Goal: Information Seeking & Learning: Learn about a topic

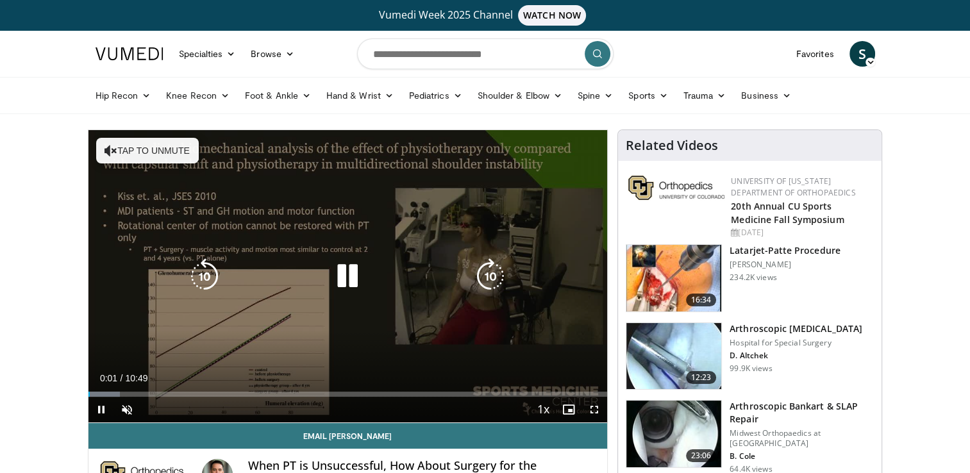
click at [131, 158] on button "Tap to unmute" at bounding box center [147, 151] width 103 height 26
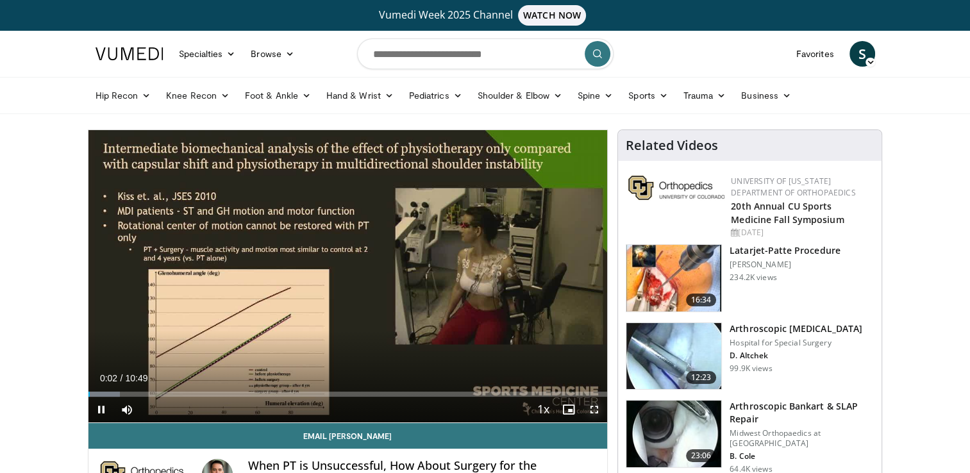
click at [597, 406] on span "Video Player" at bounding box center [595, 410] width 26 height 26
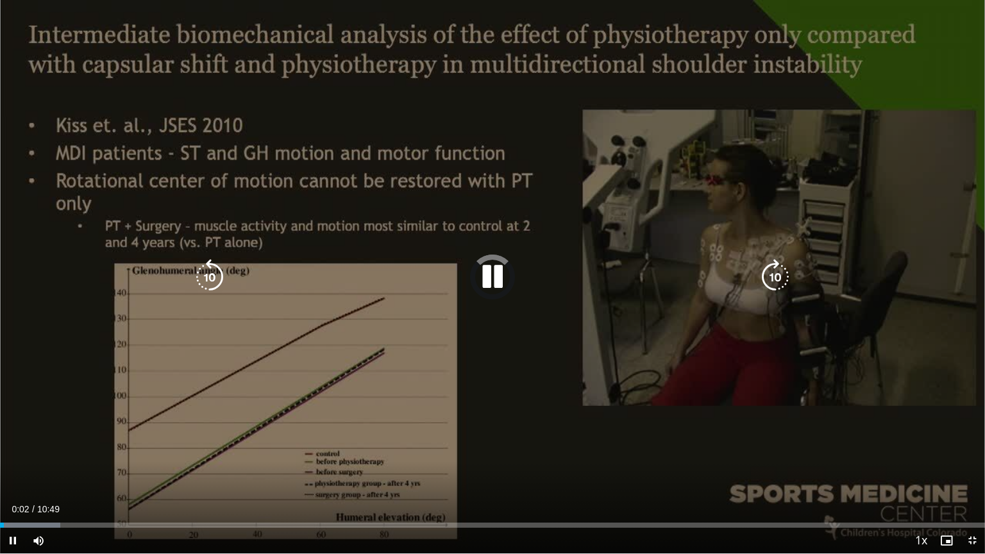
drag, startPoint x: 495, startPoint y: 278, endPoint x: 546, endPoint y: 373, distance: 107.9
click at [495, 279] on icon "Video Player" at bounding box center [493, 277] width 36 height 36
click at [489, 276] on icon "Video Player" at bounding box center [493, 277] width 36 height 36
click at [498, 275] on icon "Video Player" at bounding box center [493, 277] width 36 height 36
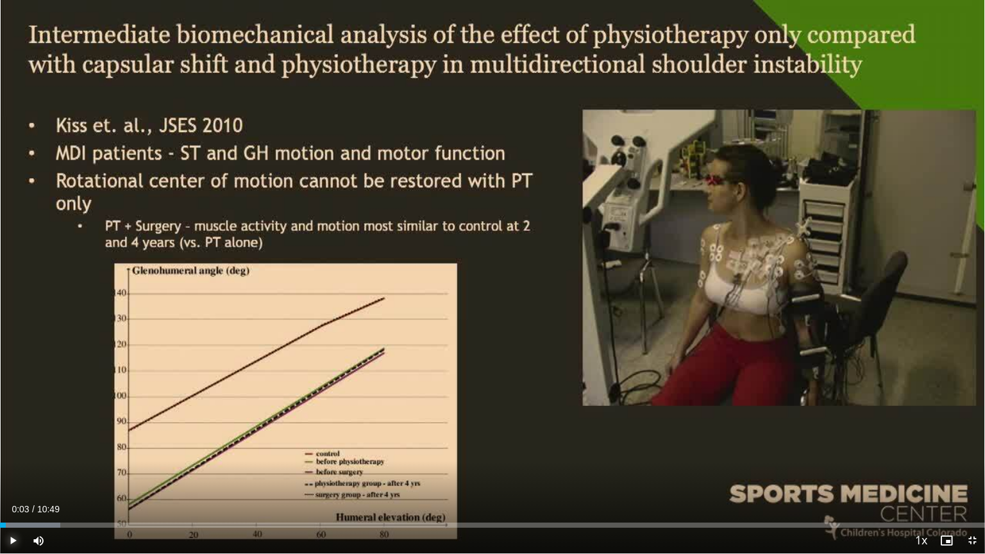
click at [8, 473] on span "Video Player" at bounding box center [13, 541] width 26 height 26
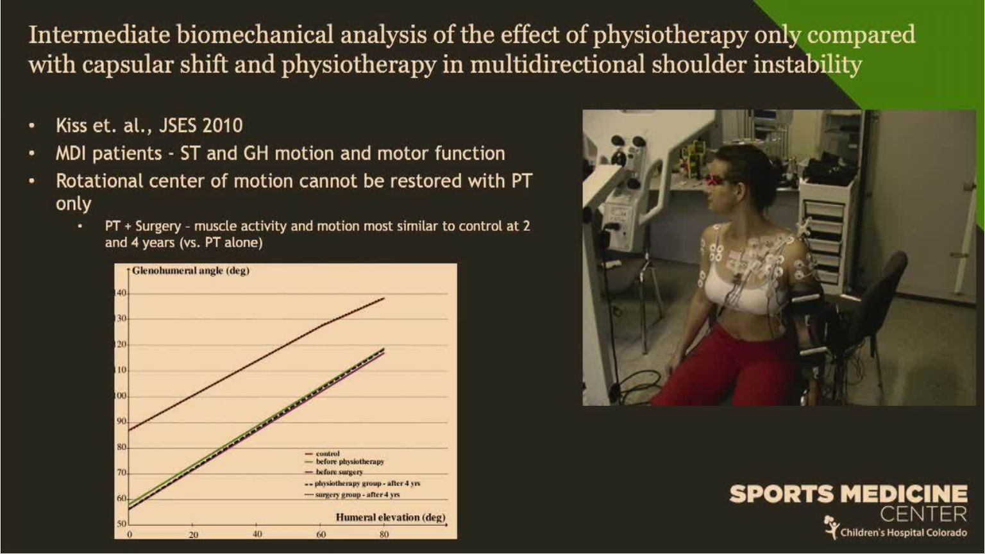
click at [36, 473] on video-js "**********" at bounding box center [492, 277] width 985 height 554
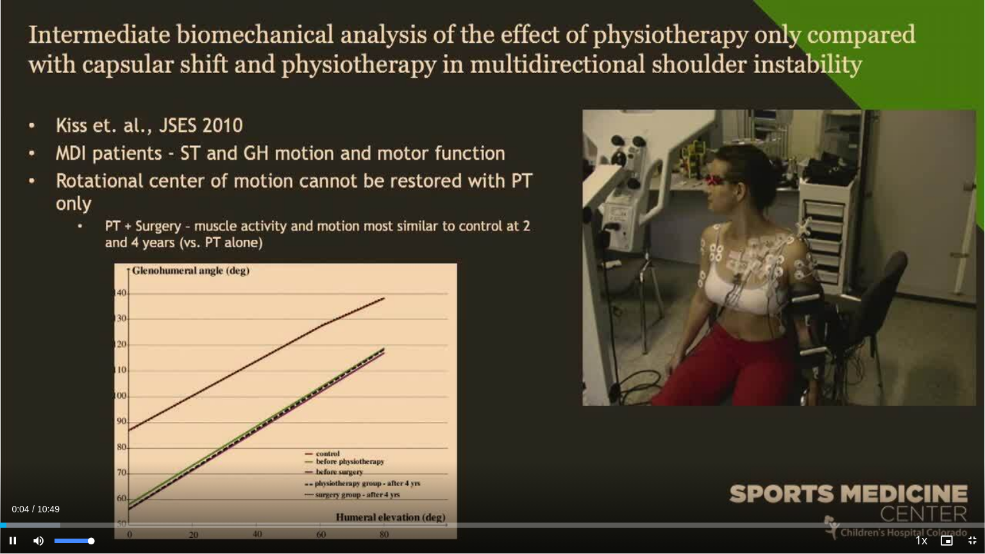
drag, startPoint x: 92, startPoint y: 540, endPoint x: 105, endPoint y: 540, distance: 12.8
click at [105, 473] on div "Mute 100%" at bounding box center [71, 541] width 90 height 26
click at [970, 473] on span "Video Player" at bounding box center [973, 541] width 26 height 26
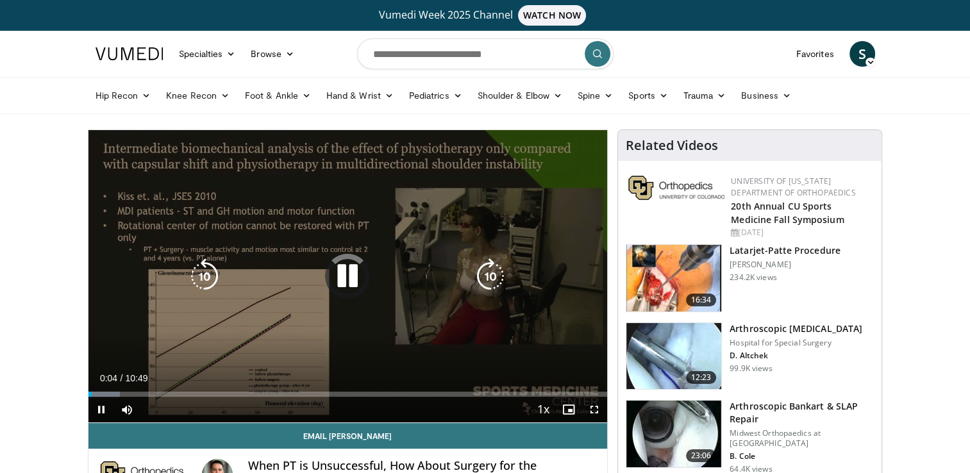
click at [346, 263] on icon "Video Player" at bounding box center [348, 276] width 36 height 36
click at [342, 276] on icon "Video Player" at bounding box center [348, 276] width 36 height 36
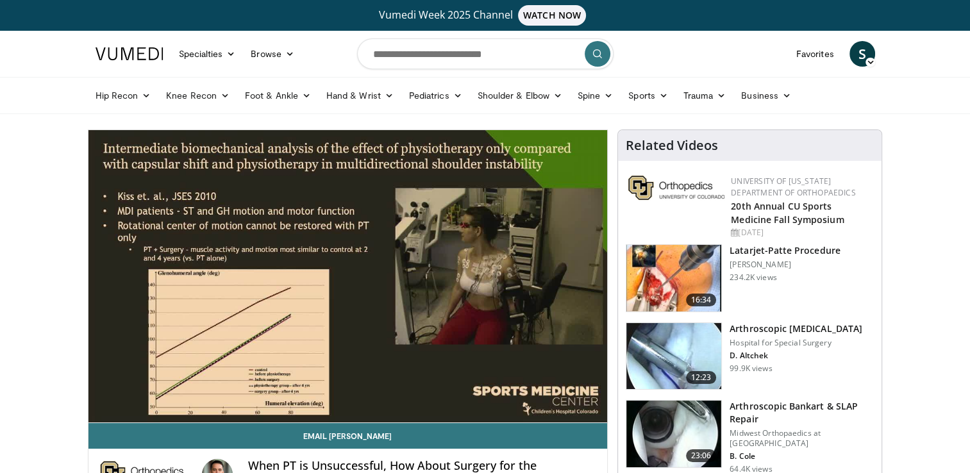
click at [749, 329] on h3 "Arthroscopic Bankart Repair" at bounding box center [796, 329] width 133 height 13
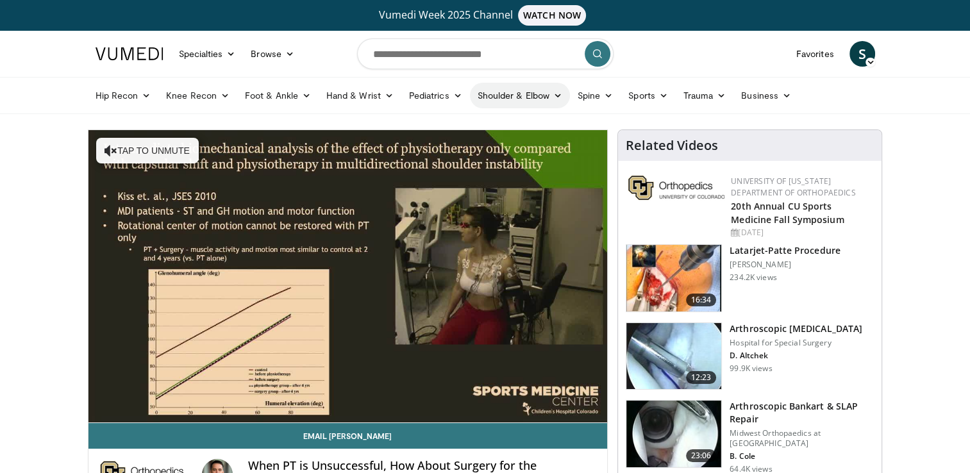
click at [501, 99] on link "Shoulder & Elbow" at bounding box center [520, 96] width 100 height 26
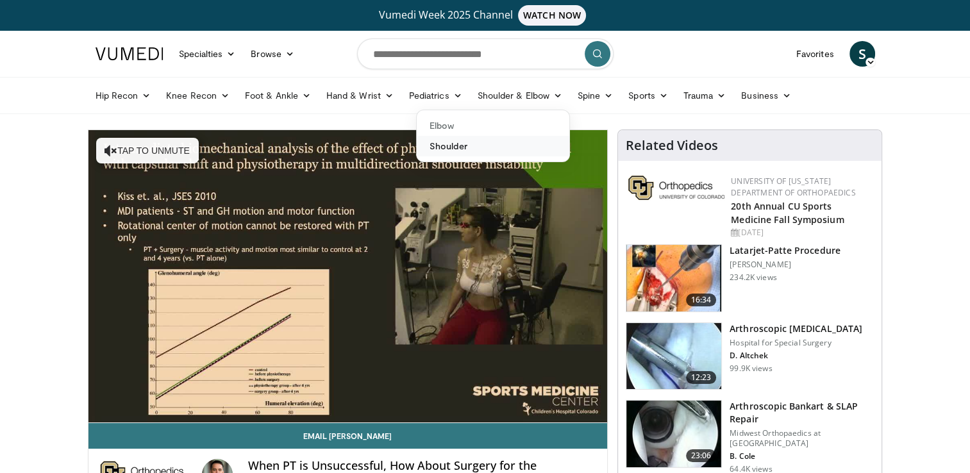
click at [450, 144] on link "Shoulder" at bounding box center [493, 146] width 153 height 21
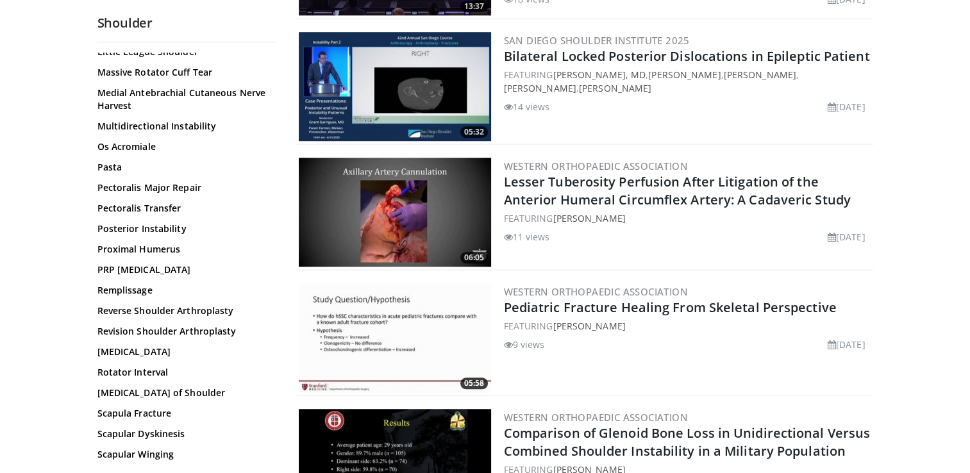
scroll to position [1026, 0]
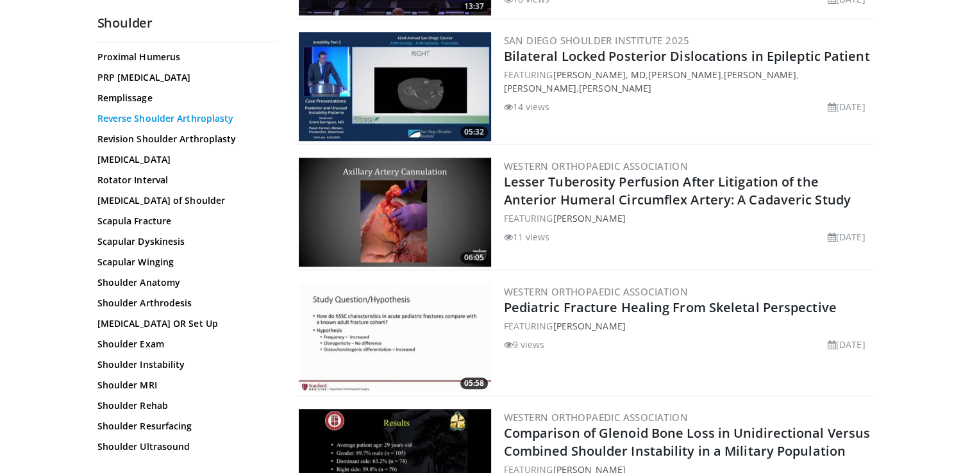
click at [176, 117] on link "Reverse Shoulder Arthroplasty" at bounding box center [183, 118] width 173 height 13
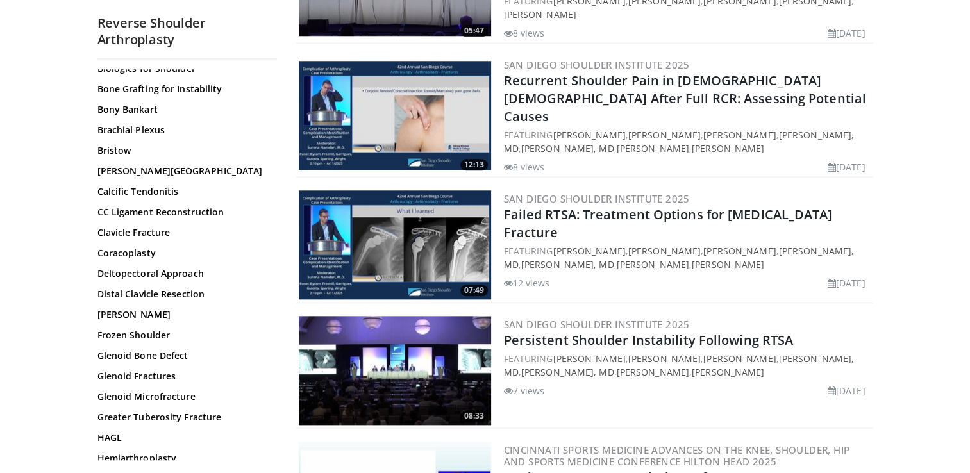
scroll to position [1283, 0]
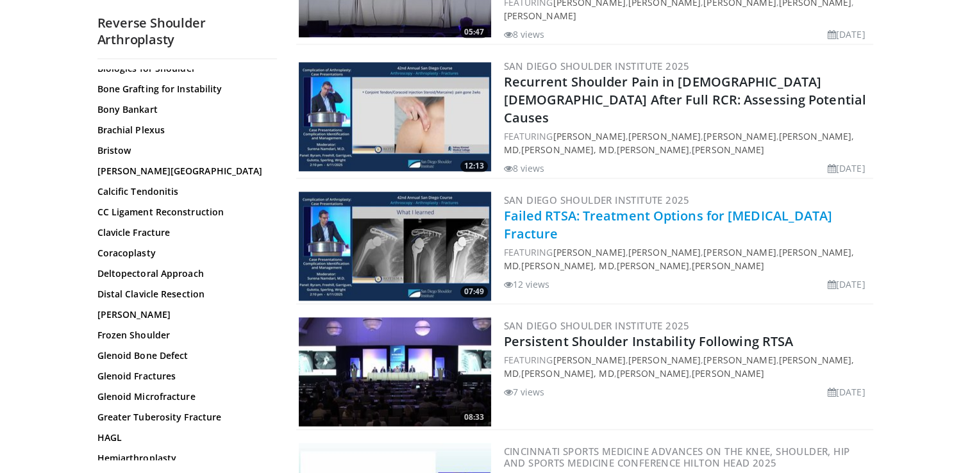
click at [706, 207] on link "Failed RTSA: Treatment Options for [MEDICAL_DATA] Fracture" at bounding box center [668, 224] width 329 height 35
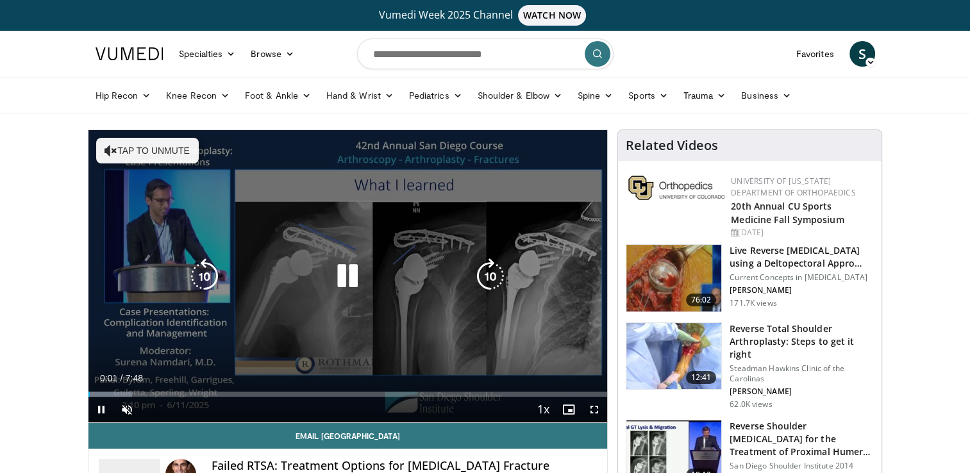
click at [130, 152] on button "Tap to unmute" at bounding box center [147, 151] width 103 height 26
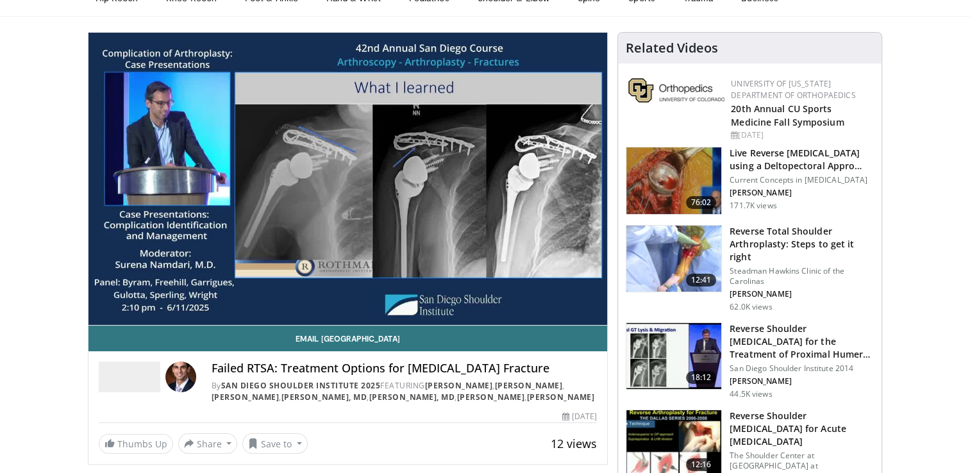
scroll to position [122, 0]
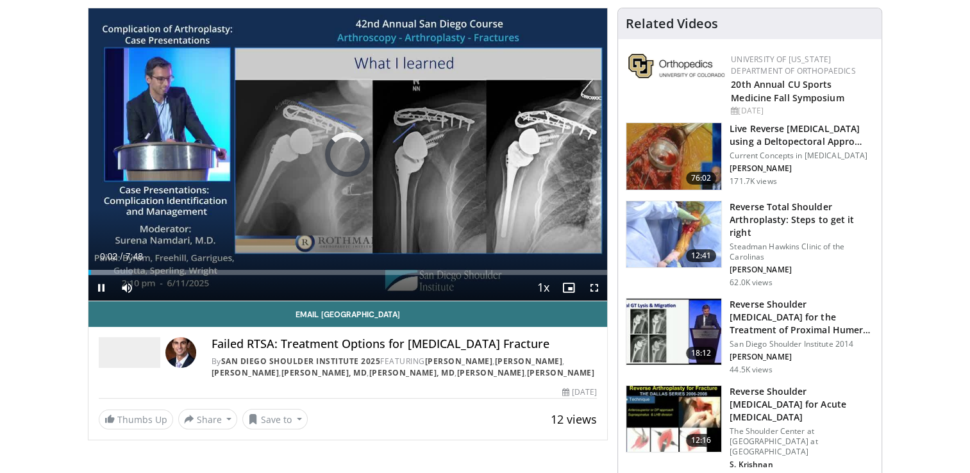
click at [162, 271] on div "10 seconds Tap to unmute" at bounding box center [349, 154] width 520 height 292
click at [131, 275] on span "Video Player" at bounding box center [127, 288] width 26 height 26
click at [124, 289] on span "Video Player" at bounding box center [127, 288] width 26 height 26
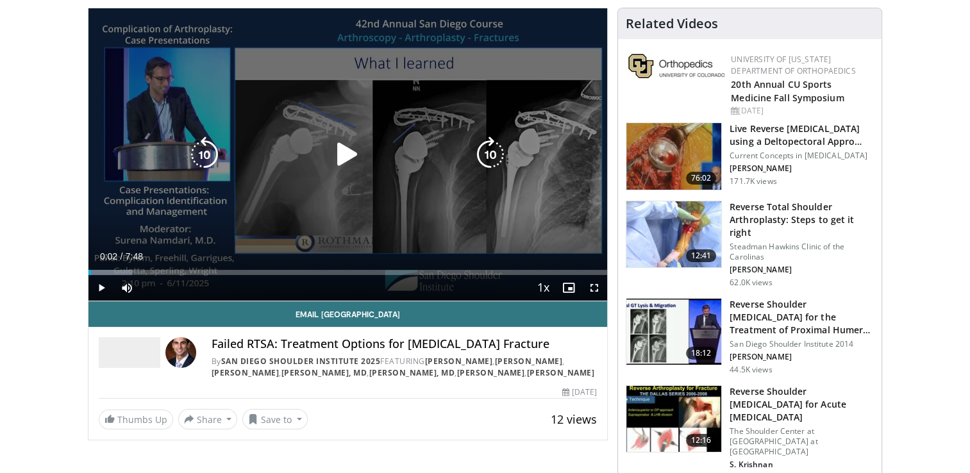
click at [497, 147] on icon "Video Player" at bounding box center [491, 155] width 36 height 36
click at [491, 149] on icon "Video Player" at bounding box center [491, 155] width 36 height 36
click at [344, 158] on icon "Video Player" at bounding box center [348, 155] width 36 height 36
click at [480, 149] on icon "Video Player" at bounding box center [491, 155] width 36 height 36
click at [480, 150] on icon "Video Player" at bounding box center [491, 155] width 36 height 36
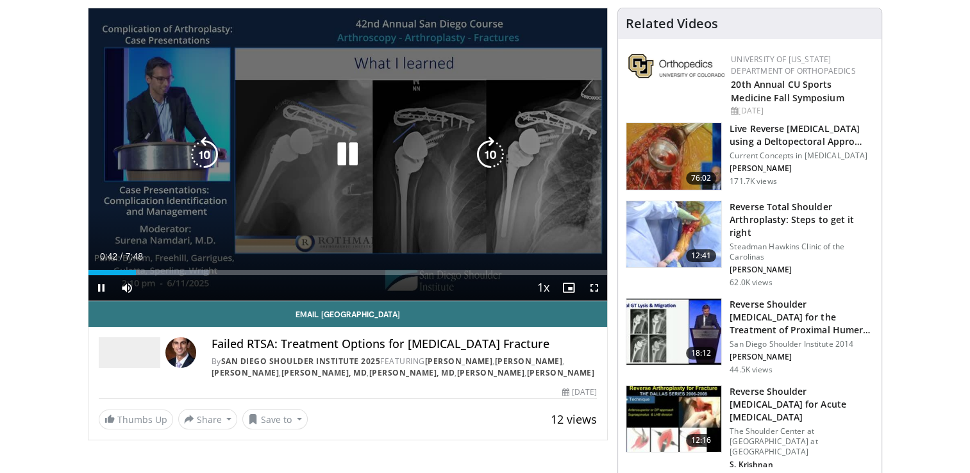
click at [483, 152] on icon "Video Player" at bounding box center [491, 155] width 36 height 36
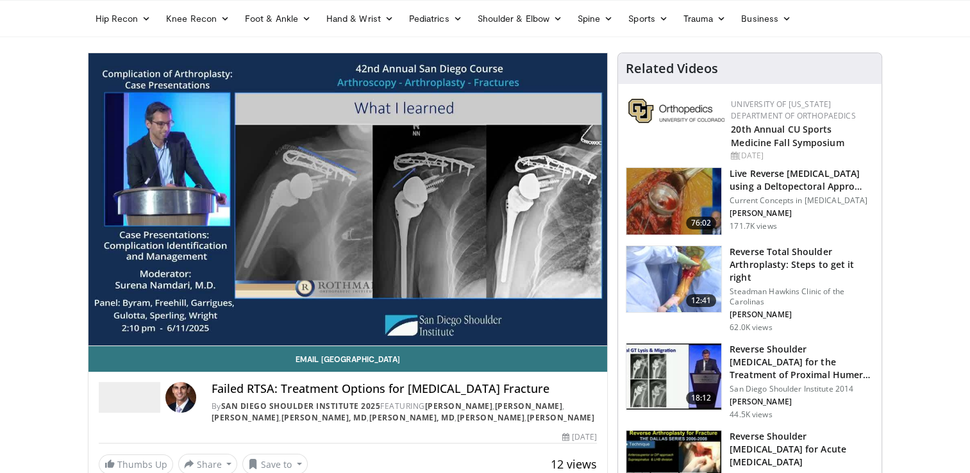
scroll to position [58, 0]
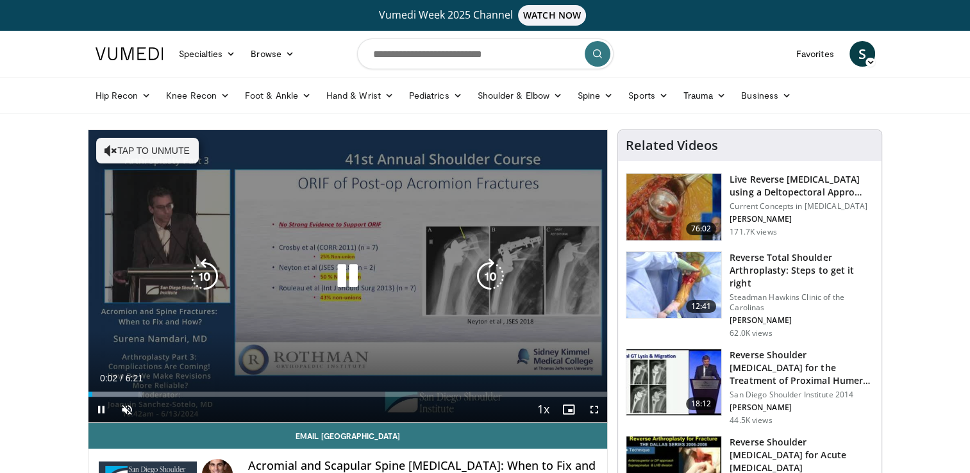
click at [141, 151] on button "Tap to unmute" at bounding box center [147, 151] width 103 height 26
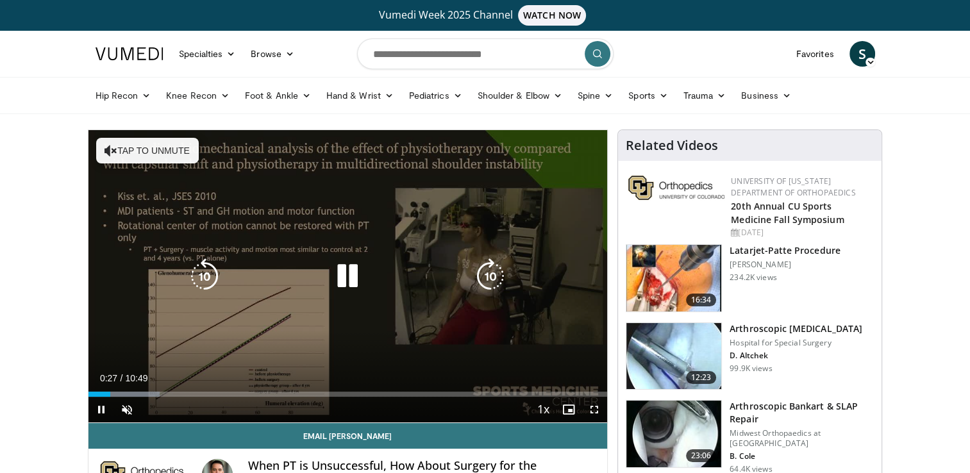
click at [157, 149] on button "Tap to unmute" at bounding box center [147, 151] width 103 height 26
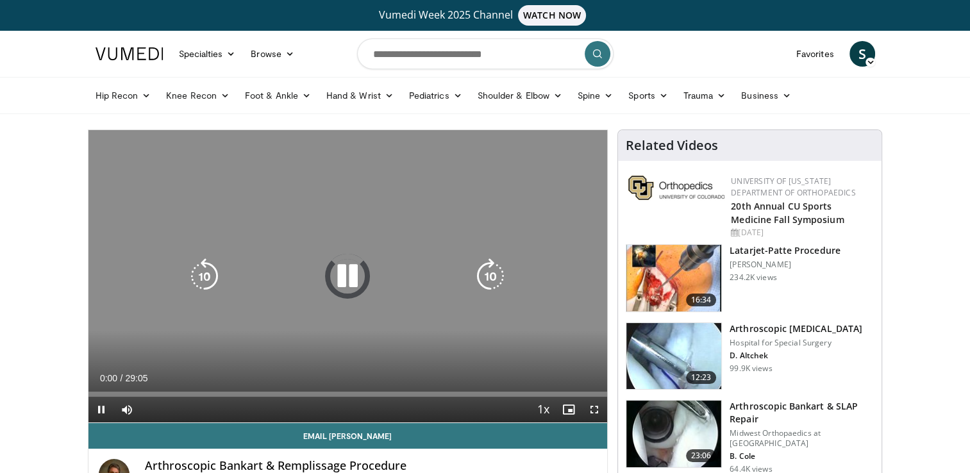
click at [355, 276] on icon "Video Player" at bounding box center [348, 276] width 36 height 36
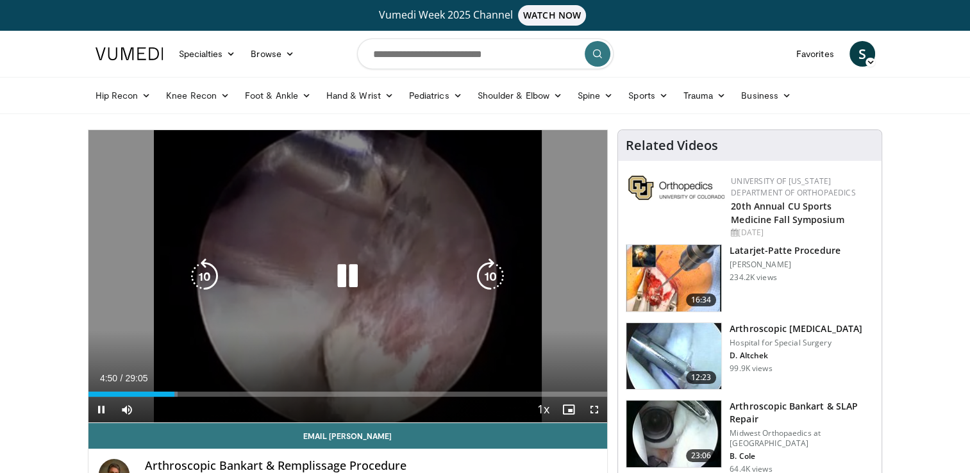
click at [336, 276] on icon "Video Player" at bounding box center [348, 276] width 36 height 36
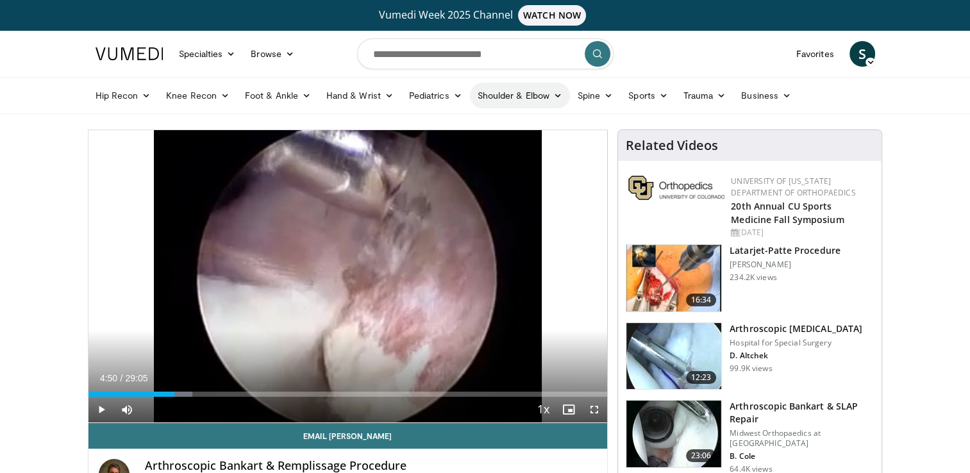
click at [495, 104] on link "Shoulder & Elbow" at bounding box center [520, 96] width 100 height 26
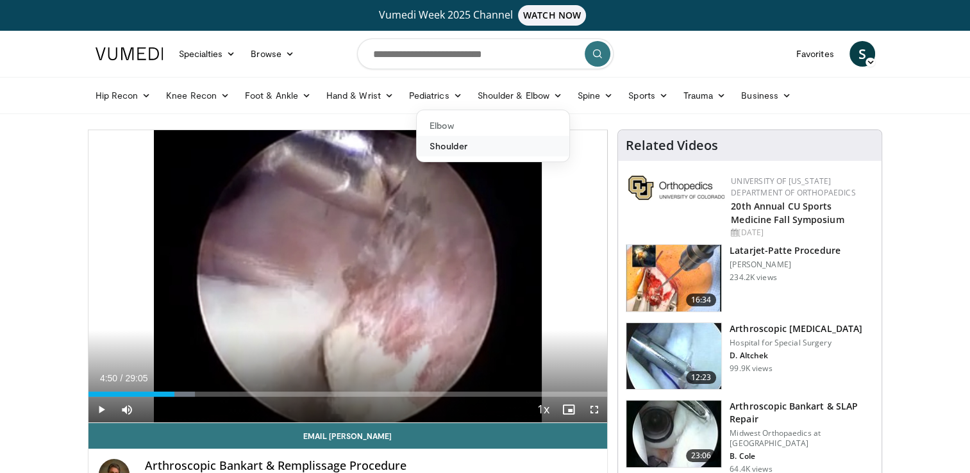
click at [441, 151] on link "Shoulder" at bounding box center [493, 146] width 153 height 21
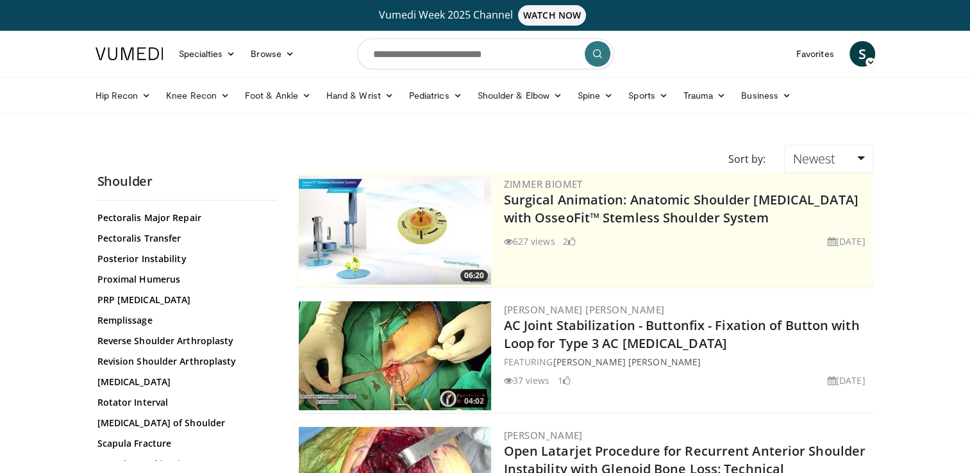
scroll to position [962, 0]
click at [190, 345] on link "Reverse Shoulder Arthroplasty" at bounding box center [183, 341] width 173 height 13
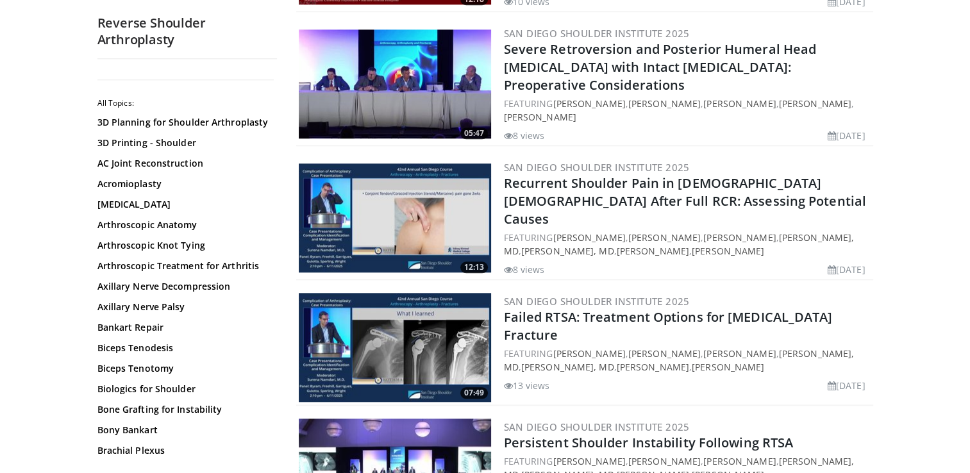
scroll to position [1219, 0]
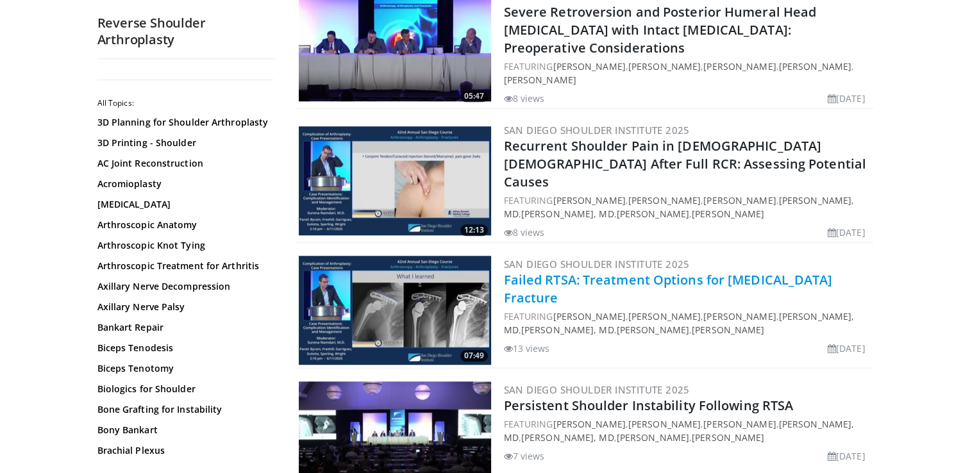
click at [645, 271] on link "Failed RTSA: Treatment Options for [MEDICAL_DATA] Fracture" at bounding box center [668, 288] width 329 height 35
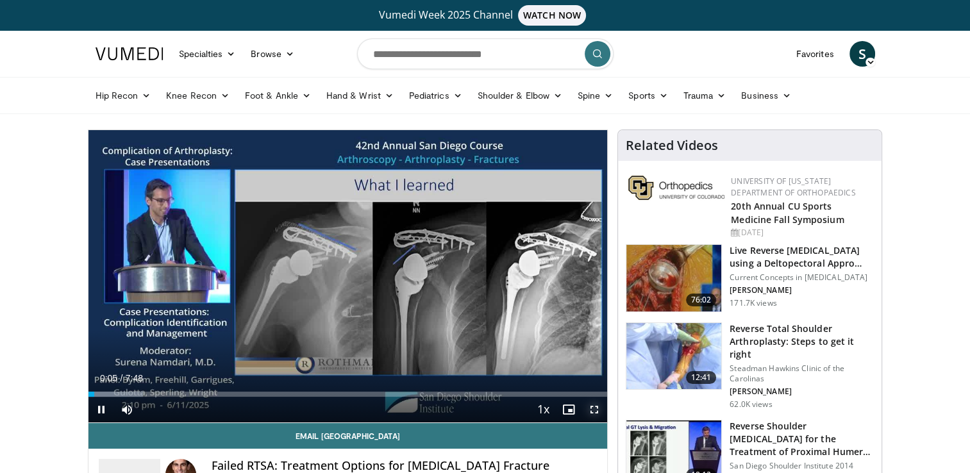
click at [591, 412] on span "Video Player" at bounding box center [595, 410] width 26 height 26
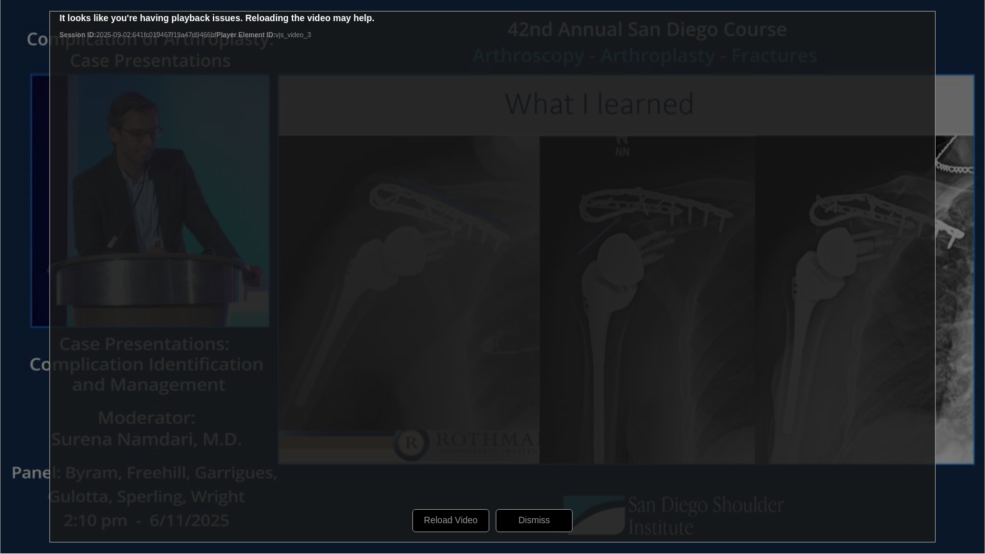
click at [969, 473] on div "10 seconds Tap to unmute" at bounding box center [492, 277] width 985 height 554
click at [970, 473] on div "10 seconds Tap to unmute" at bounding box center [492, 277] width 985 height 554
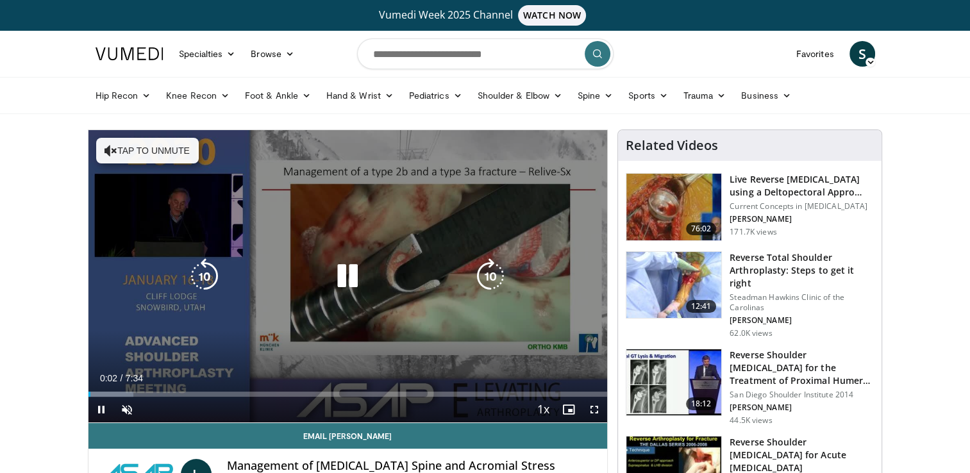
click at [139, 148] on button "Tap to unmute" at bounding box center [147, 151] width 103 height 26
drag, startPoint x: 598, startPoint y: 411, endPoint x: 600, endPoint y: 458, distance: 47.5
click at [598, 411] on span "Video Player" at bounding box center [595, 410] width 26 height 26
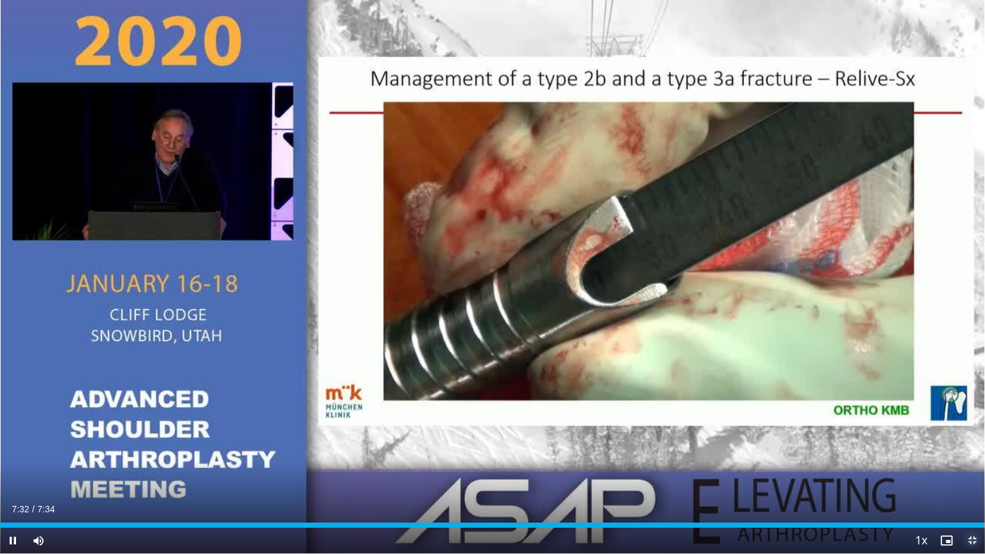
click at [970, 473] on span "Video Player" at bounding box center [973, 541] width 26 height 26
